Goal: Find specific page/section: Find specific page/section

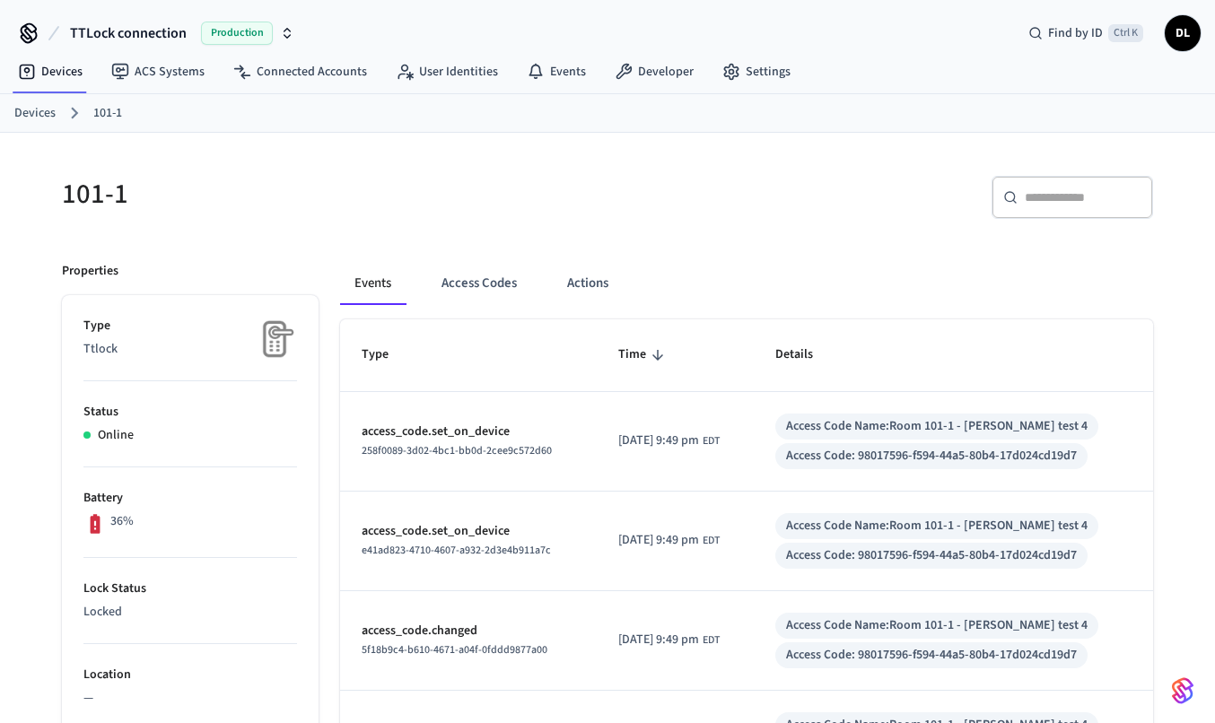
scroll to position [31, 0]
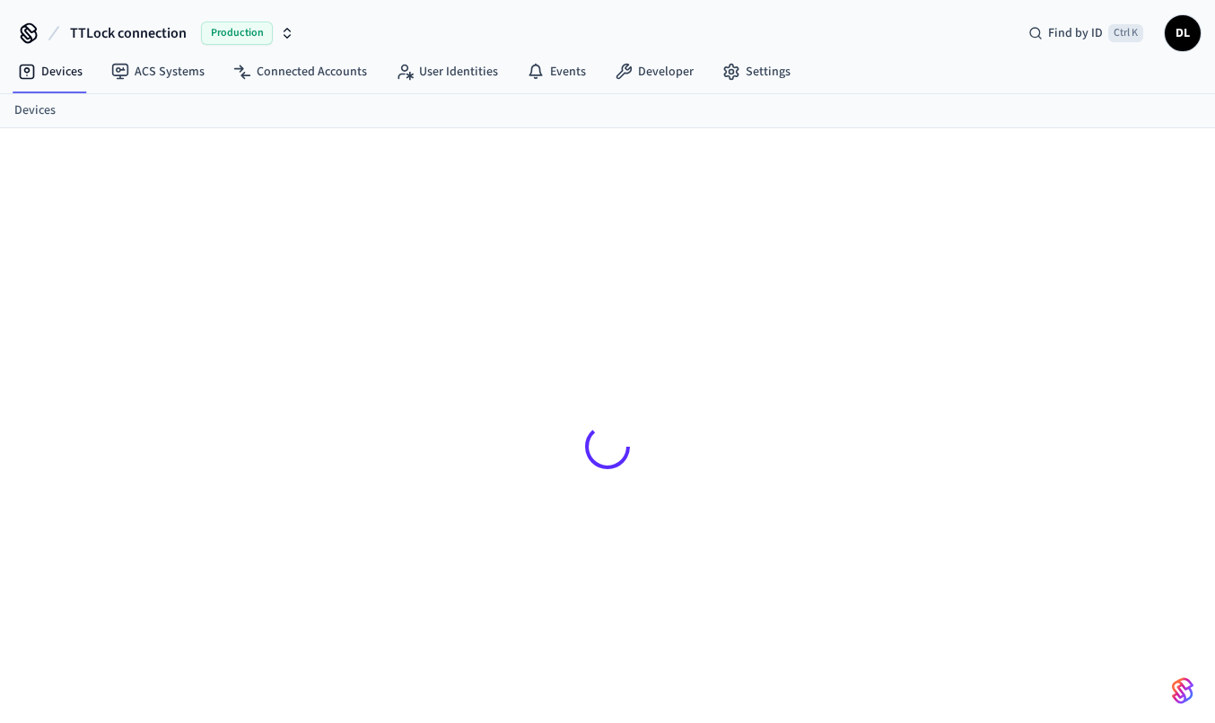
scroll to position [23, 0]
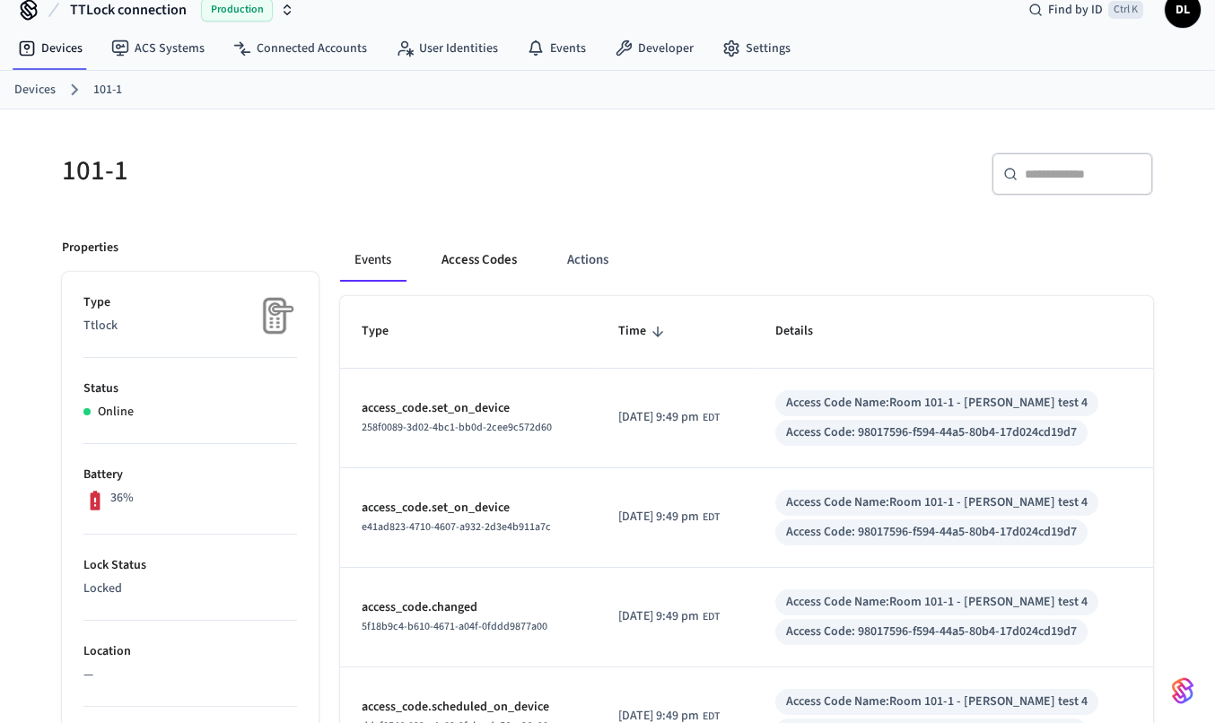
click at [467, 259] on button "Access Codes" at bounding box center [479, 260] width 104 height 43
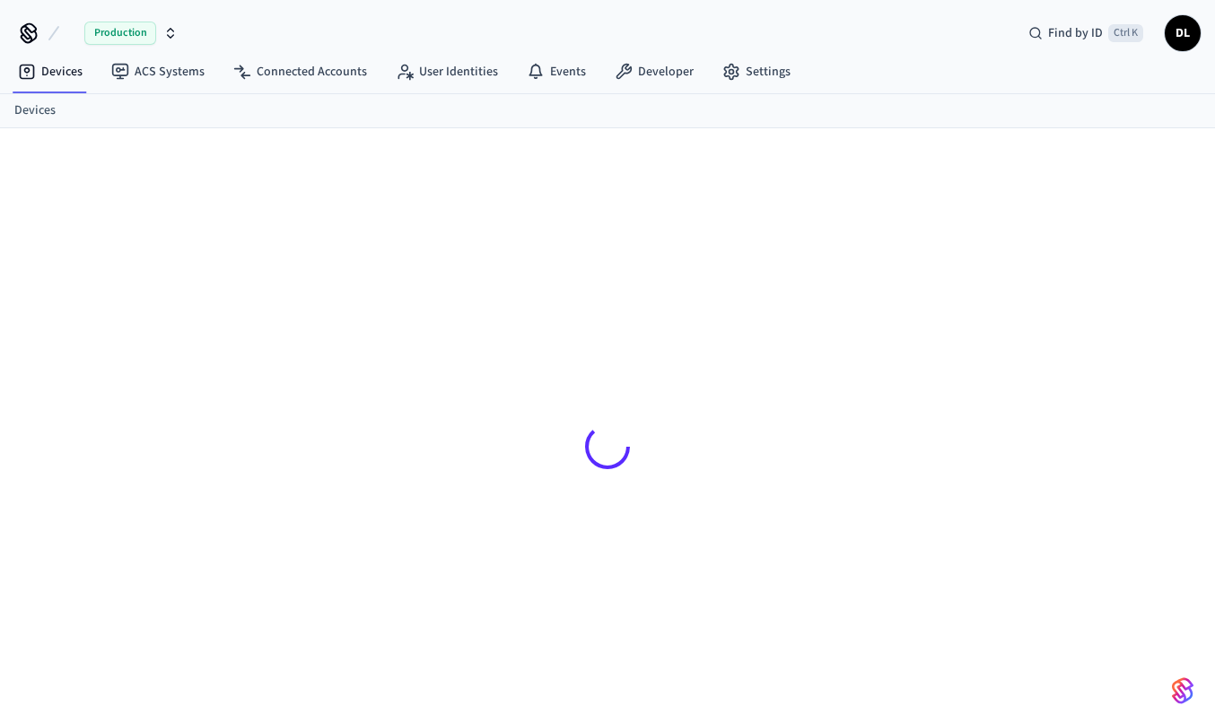
scroll to position [23, 0]
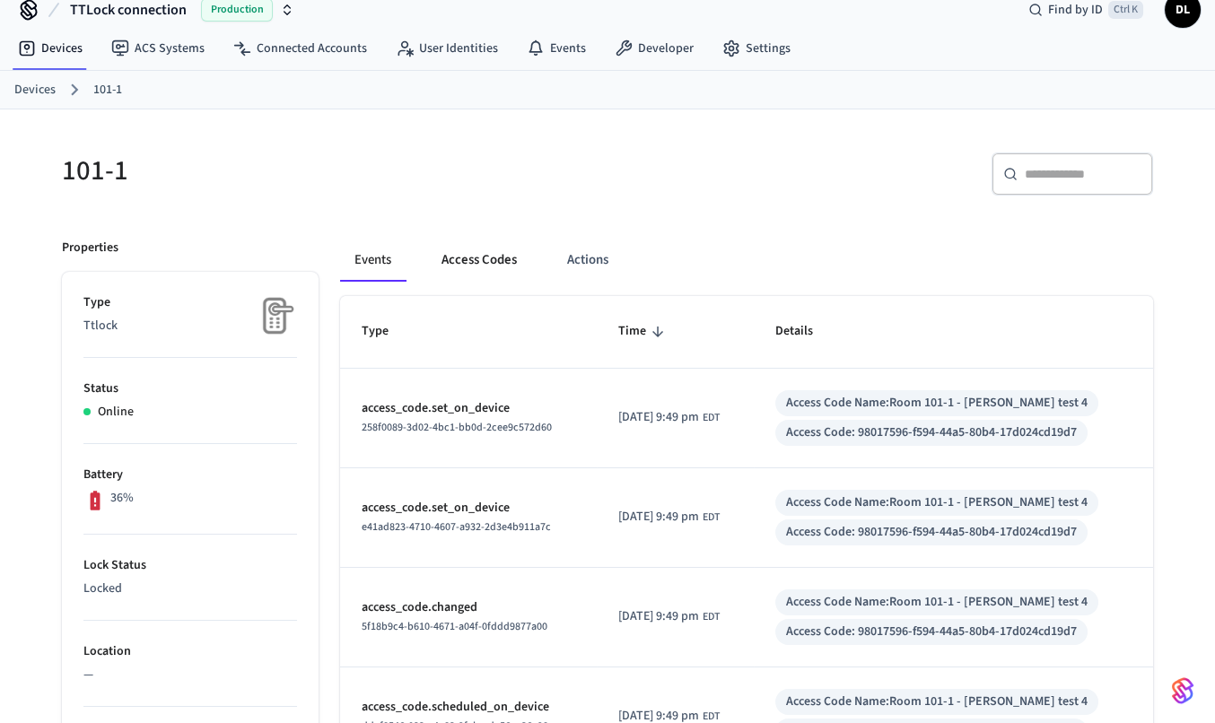
click at [464, 240] on button "Access Codes" at bounding box center [479, 260] width 104 height 43
